Goal: Navigation & Orientation: Find specific page/section

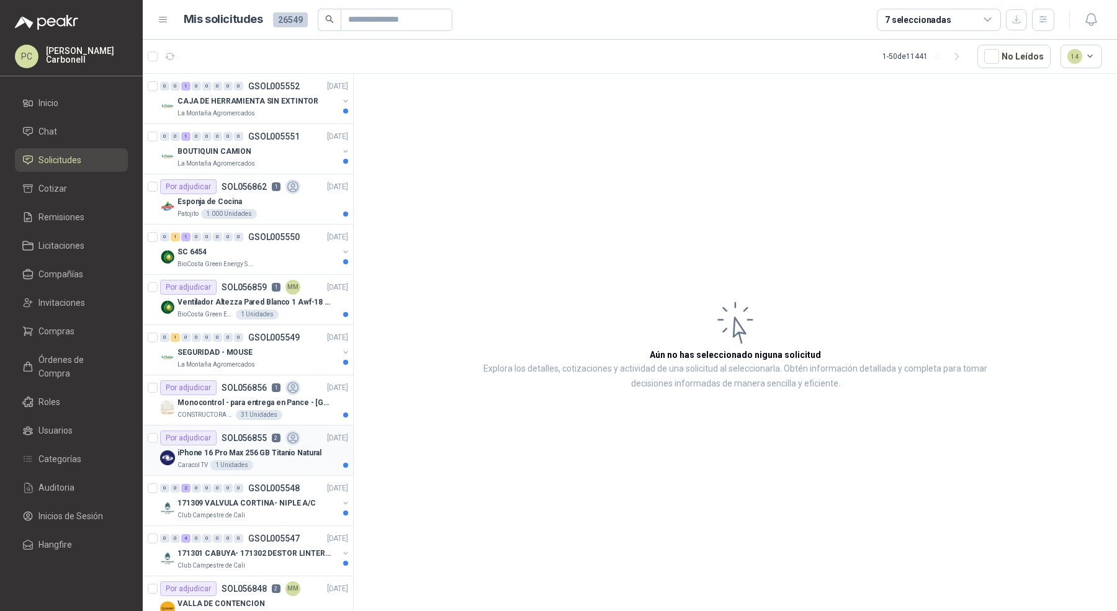
click at [294, 455] on p "iPhone 16 Pro Max 256 GB Titanio Natural" at bounding box center [250, 454] width 144 height 12
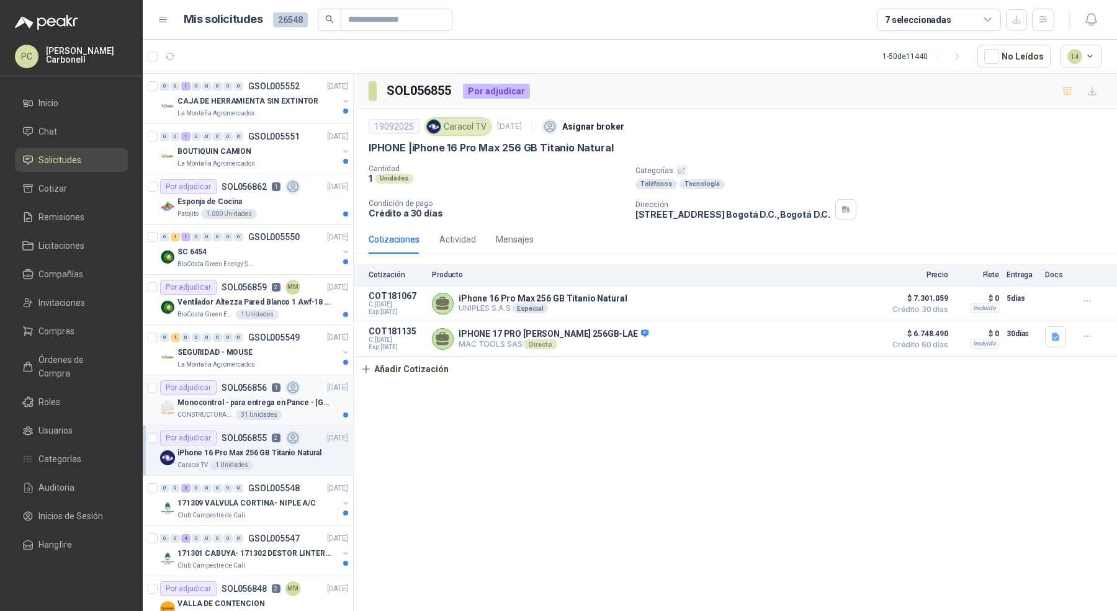
click at [282, 405] on p "Monocontrol - para entrega en Pance - [GEOGRAPHIC_DATA]" at bounding box center [255, 403] width 155 height 12
